Goal: Information Seeking & Learning: Learn about a topic

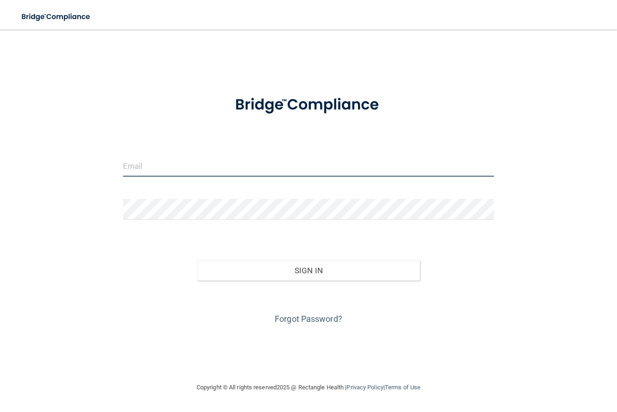
click at [202, 172] on input "email" at bounding box center [308, 166] width 371 height 21
type input "[EMAIL_ADDRESS][DOMAIN_NAME]"
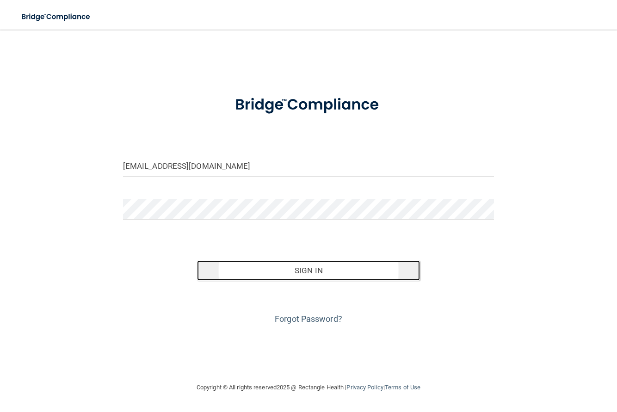
click at [302, 265] on button "Sign In" at bounding box center [308, 270] width 223 height 20
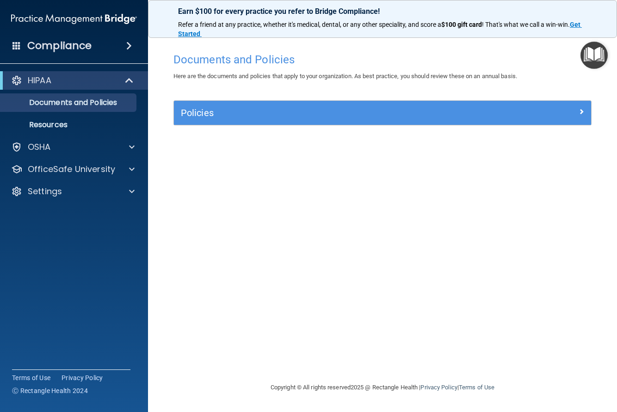
click at [589, 55] on img "Open Resource Center" at bounding box center [593, 55] width 27 height 27
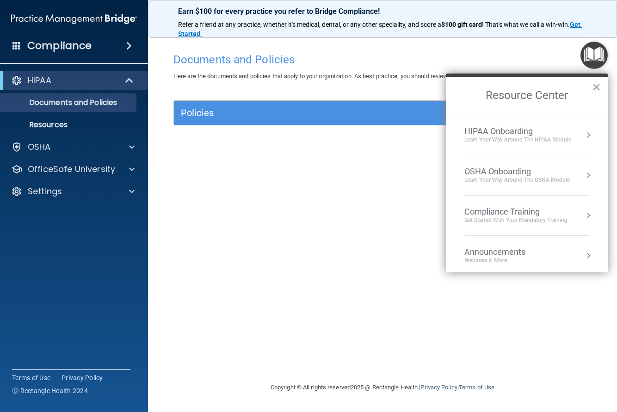
click at [512, 208] on div "Compliance Training" at bounding box center [515, 212] width 103 height 10
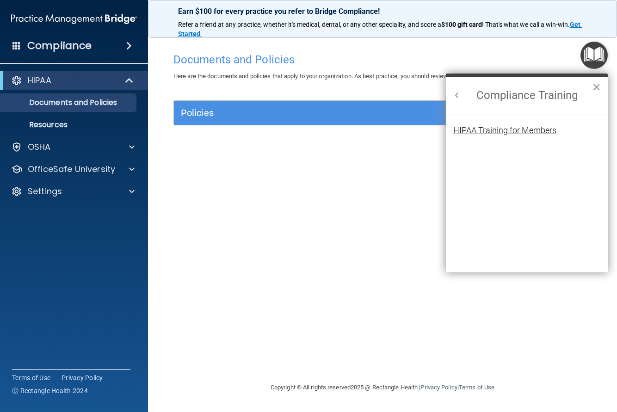
click at [492, 130] on div "HIPAA Training for Members" at bounding box center [504, 130] width 103 height 8
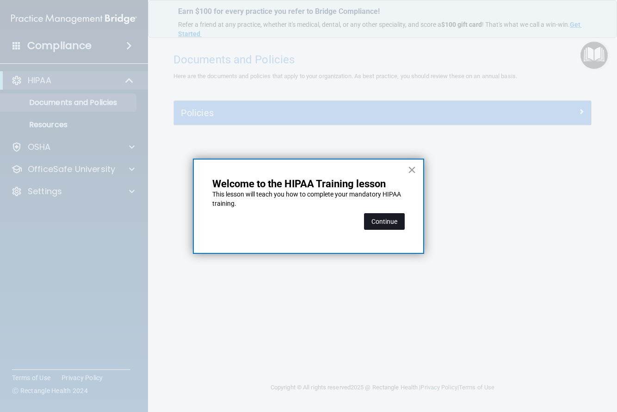
click at [384, 220] on button "Continue" at bounding box center [384, 221] width 41 height 17
